Goal: Transaction & Acquisition: Purchase product/service

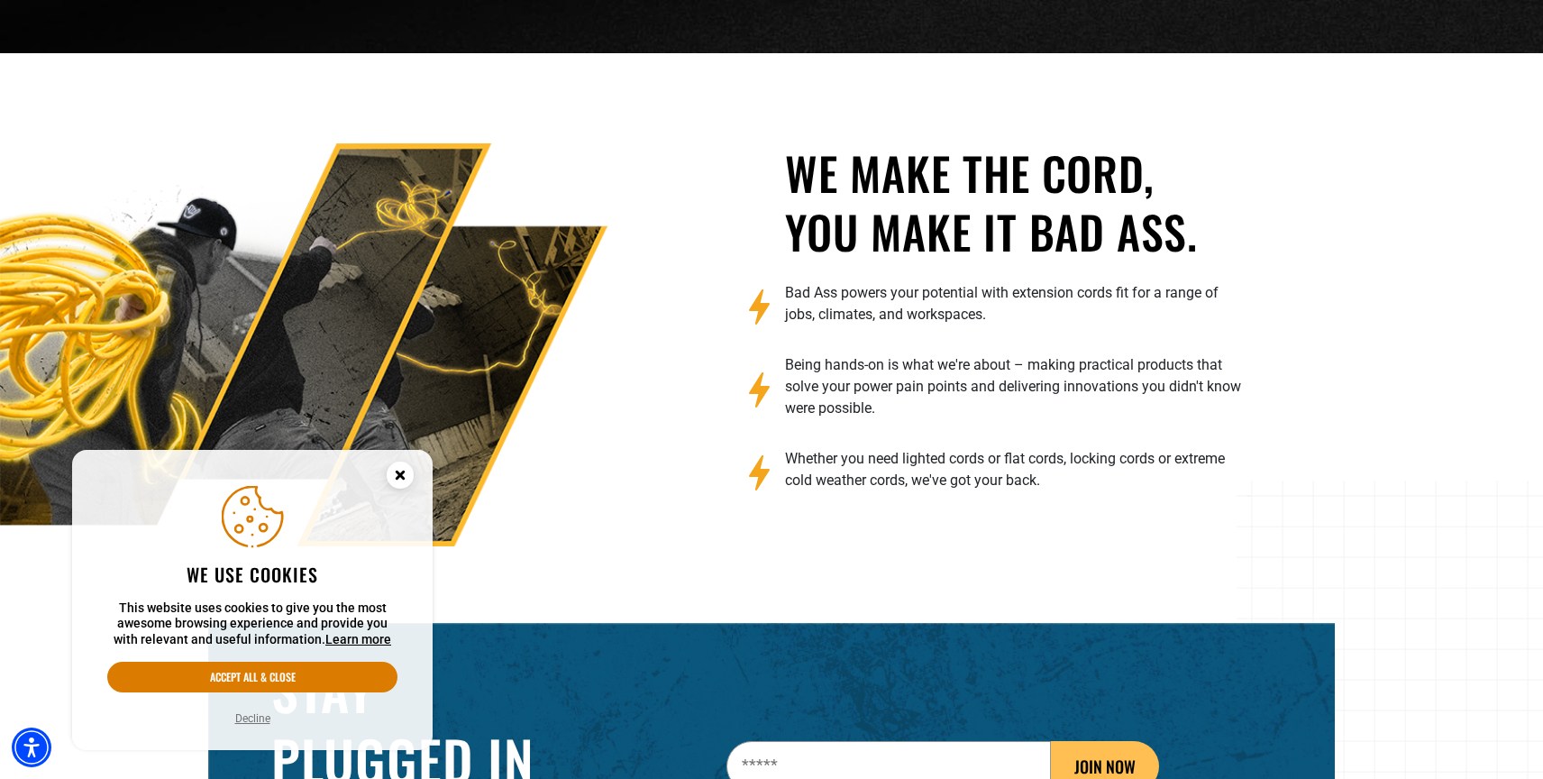
scroll to position [2850, 0]
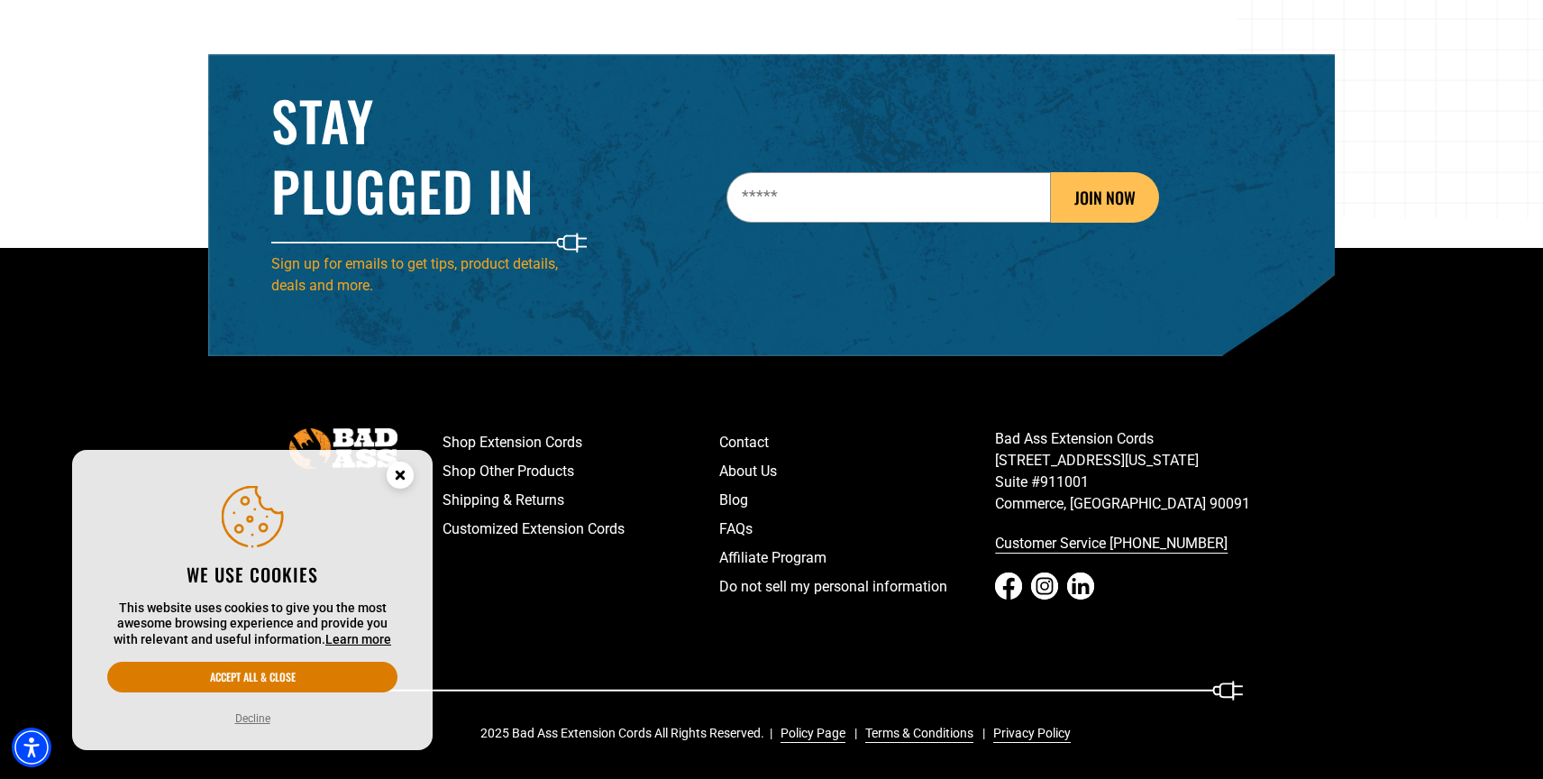
click at [399, 471] on circle "Close this option" at bounding box center [400, 475] width 27 height 27
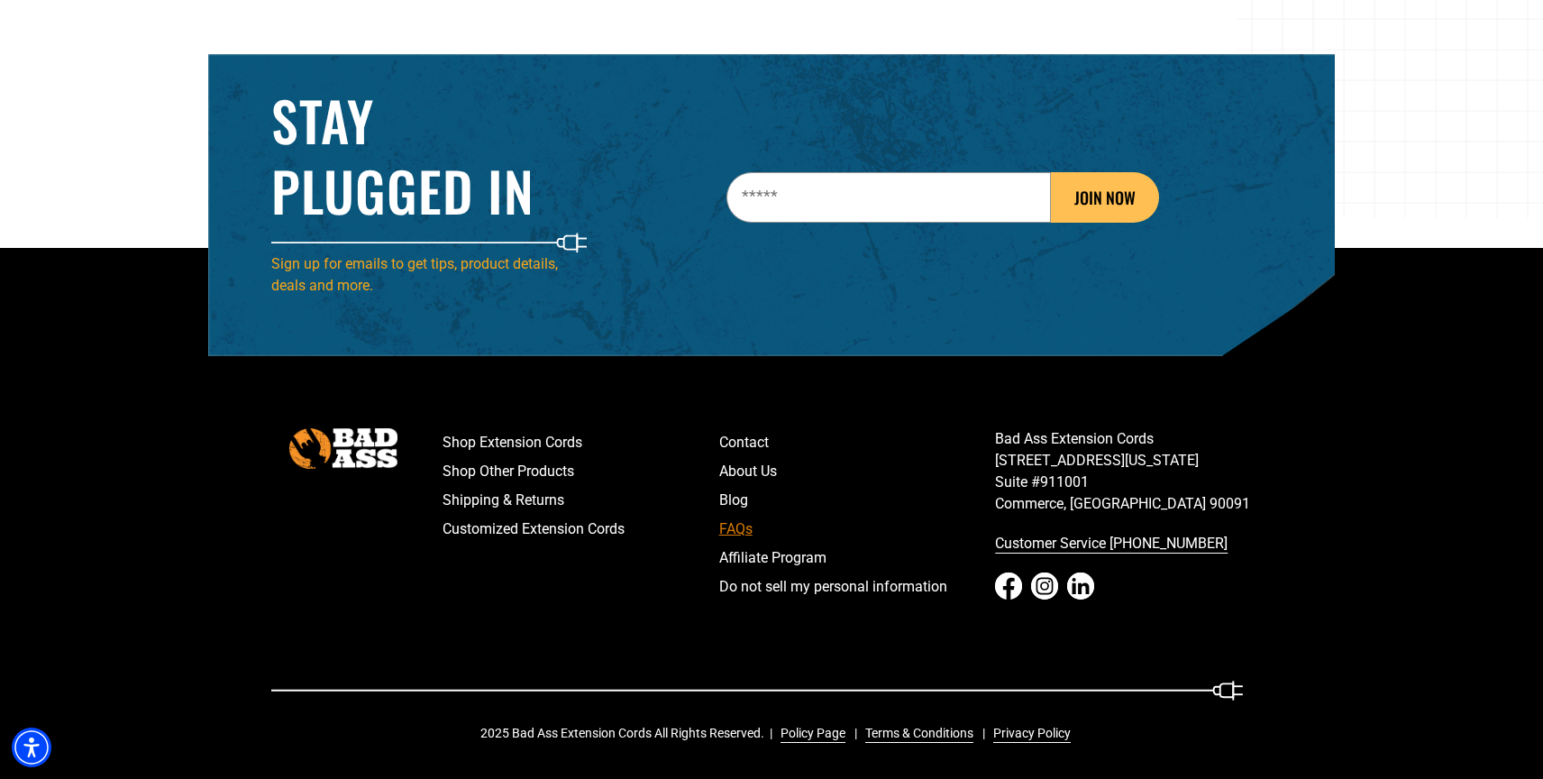
click at [737, 528] on link "FAQs" at bounding box center [857, 529] width 277 height 29
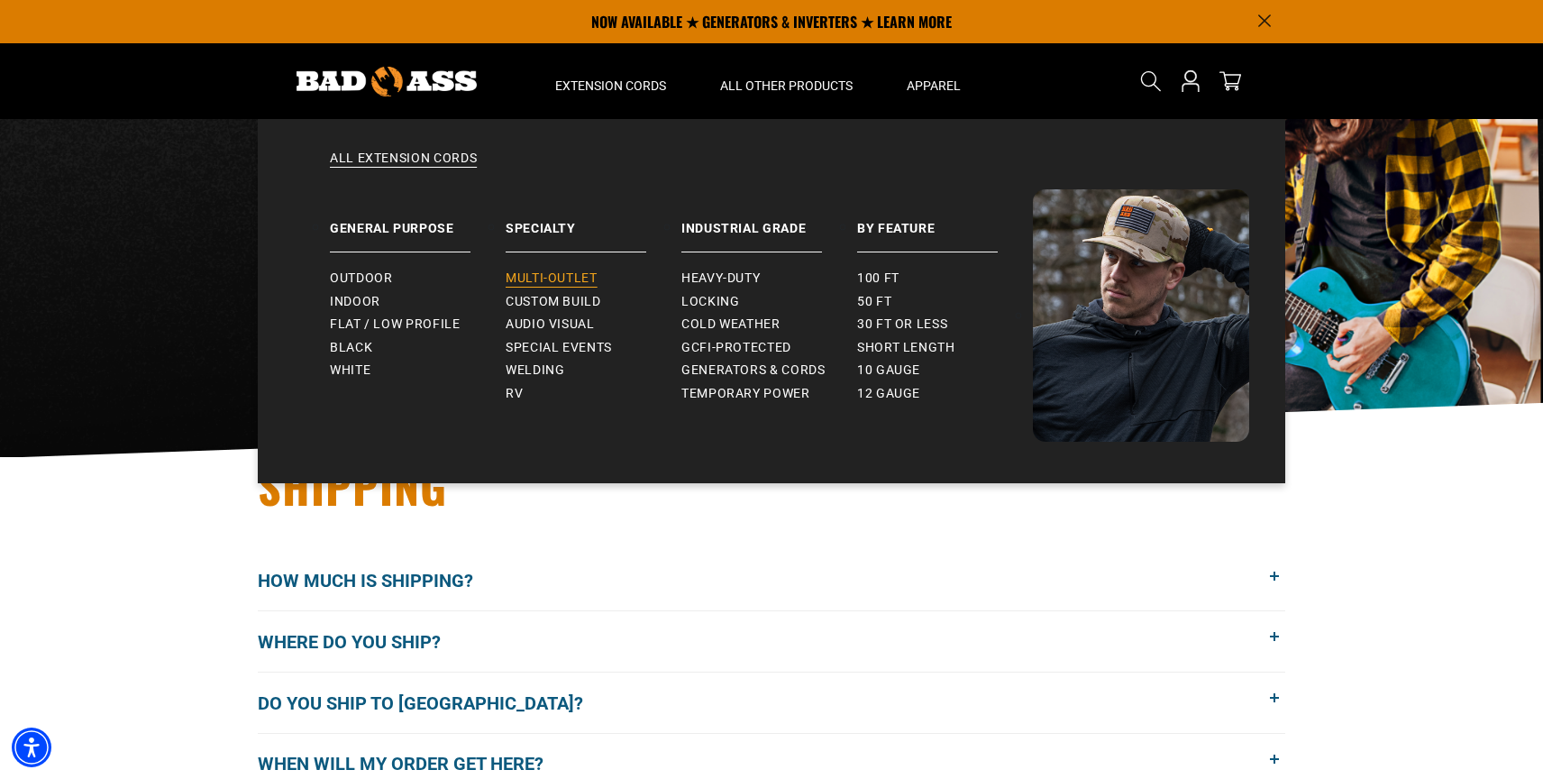
click at [546, 273] on span "Multi-Outlet" at bounding box center [552, 278] width 92 height 16
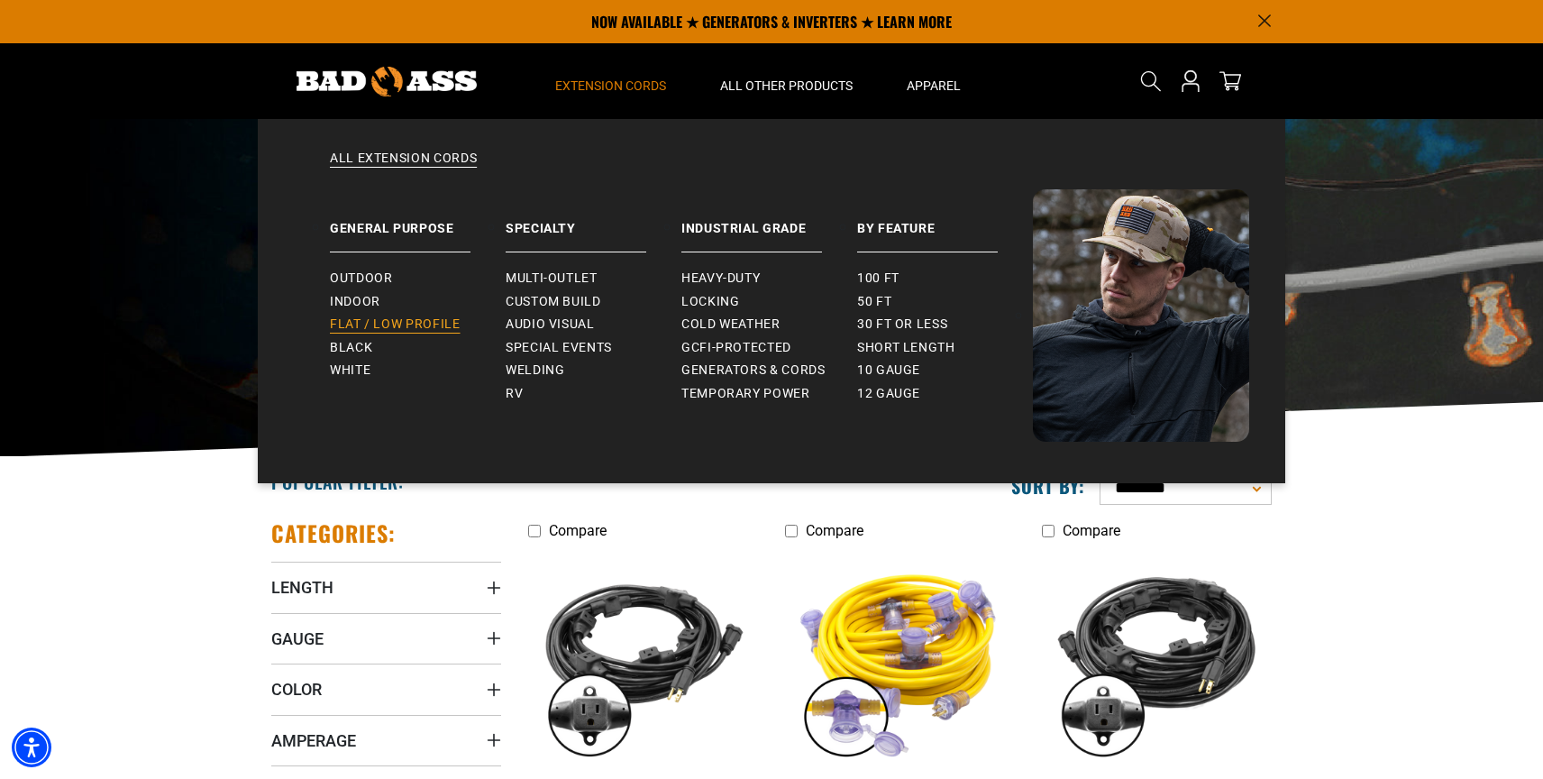
click at [422, 329] on span "Flat / Low Profile" at bounding box center [395, 324] width 131 height 16
